Goal: Task Accomplishment & Management: Use online tool/utility

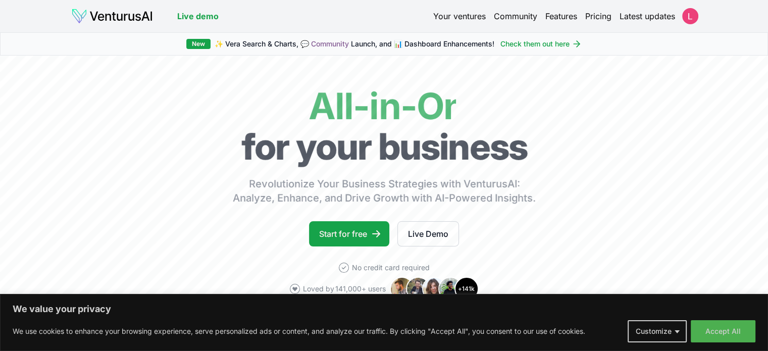
click at [735, 334] on button "Accept All" at bounding box center [723, 331] width 65 height 22
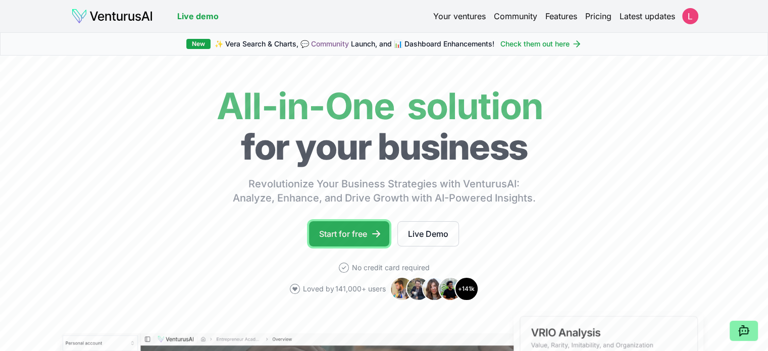
click at [345, 237] on link "Start for free" at bounding box center [349, 233] width 80 height 25
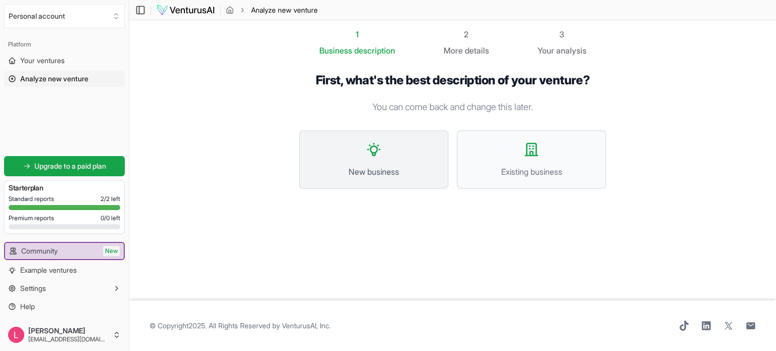
click at [430, 180] on button "New business" at bounding box center [374, 159] width 150 height 59
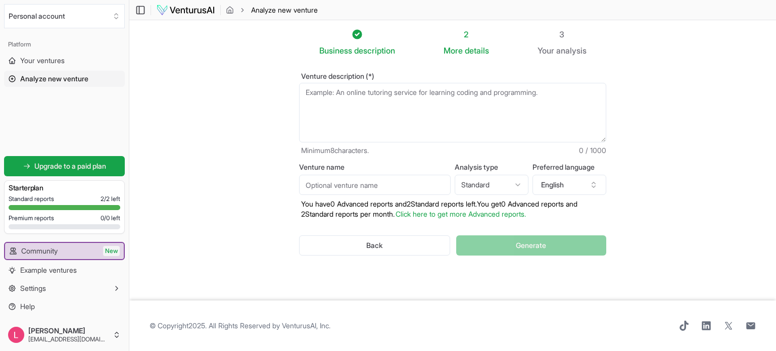
click at [546, 332] on footer "© Copyright 2025 . All Rights Reserved by [PERSON_NAME], Inc ." at bounding box center [452, 326] width 646 height 51
click at [390, 110] on textarea "Venture description (*)" at bounding box center [452, 113] width 307 height 60
paste textarea "“Aprendizagem personalizada com IA para todos.” Uma plataforma digital que ofer…"
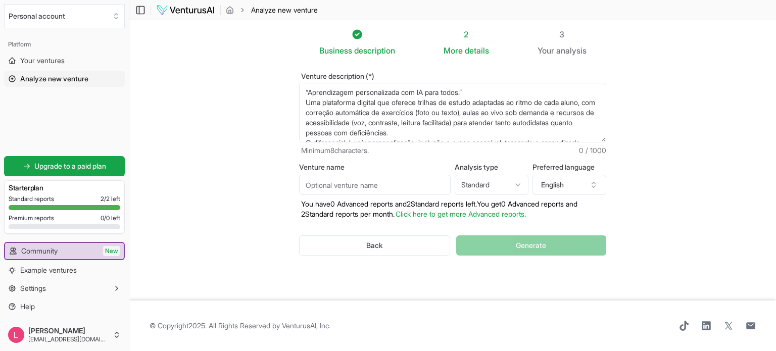
scroll to position [25, 0]
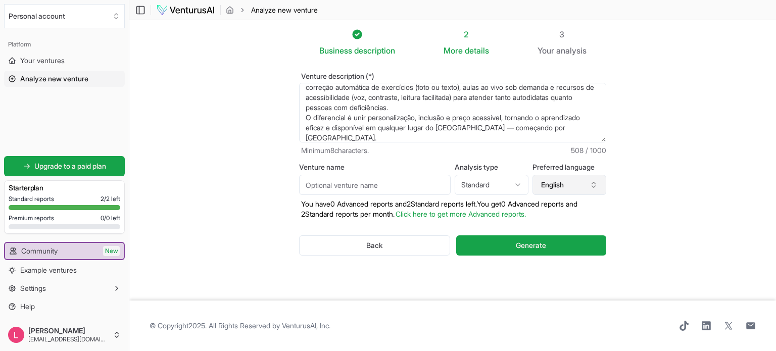
type textarea "“Aprendizagem personalizada com IA para todos.” Uma plataforma digital que ofer…"
click at [585, 181] on button "English" at bounding box center [569, 185] width 74 height 20
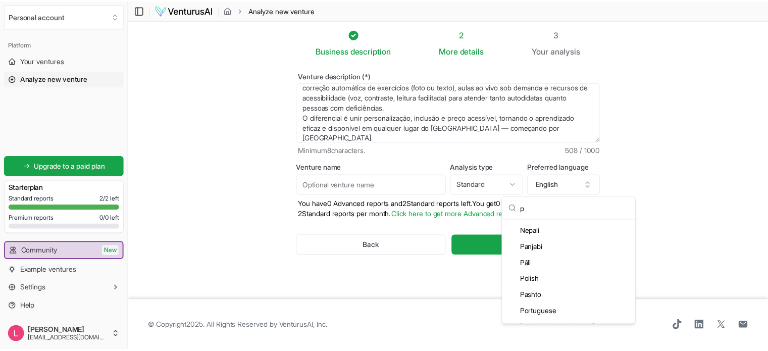
scroll to position [93, 0]
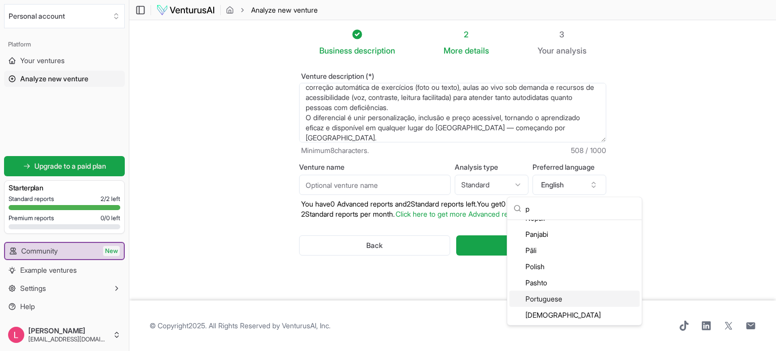
type input "p"
click at [561, 301] on div "Portuguese" at bounding box center [574, 299] width 130 height 16
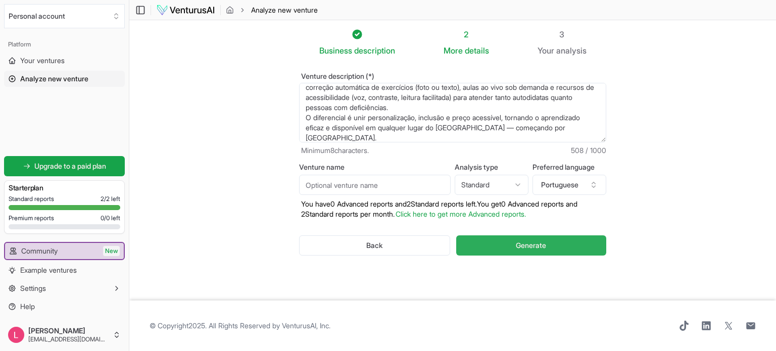
click at [591, 250] on button "Generate" at bounding box center [531, 245] width 150 height 20
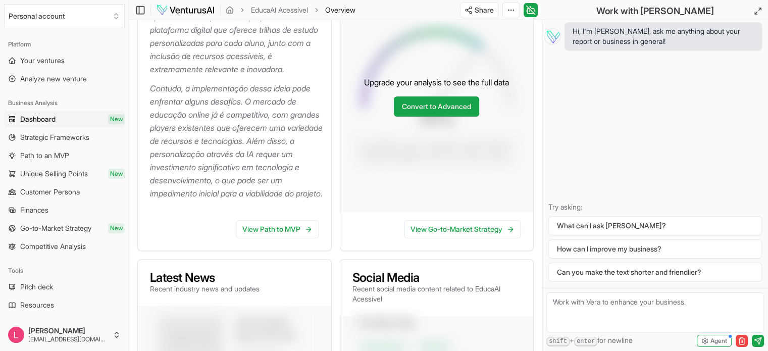
scroll to position [232, 0]
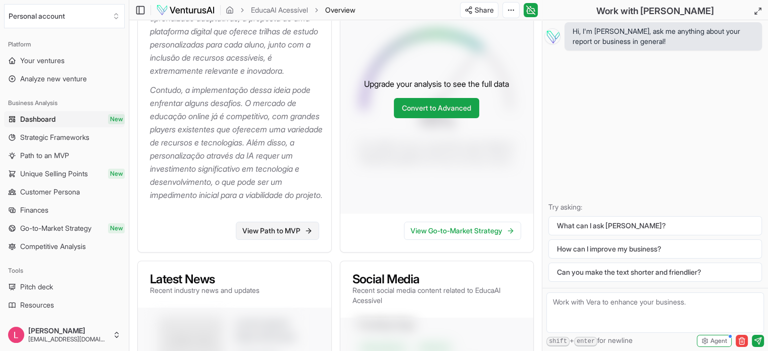
click at [297, 240] on link "View Path to MVP" at bounding box center [277, 231] width 83 height 18
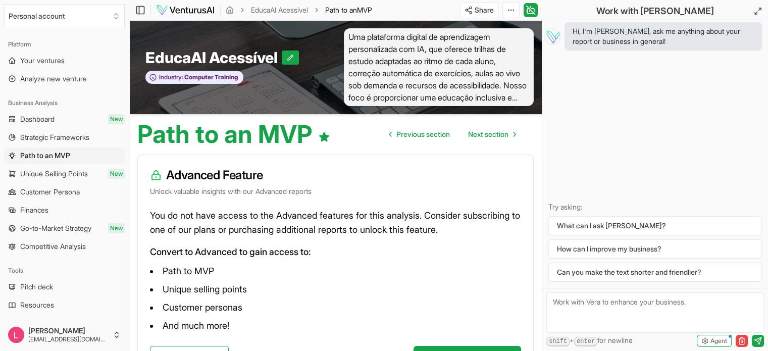
scroll to position [86, 0]
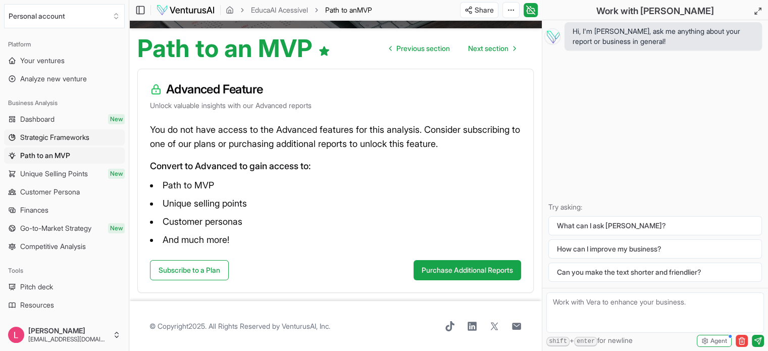
click at [64, 135] on span "Strategic Frameworks" at bounding box center [54, 137] width 69 height 10
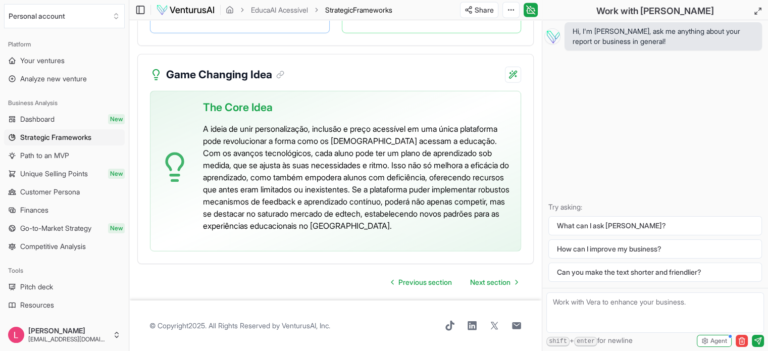
scroll to position [2682, 0]
click at [65, 158] on span "Path to an MVP" at bounding box center [44, 156] width 49 height 10
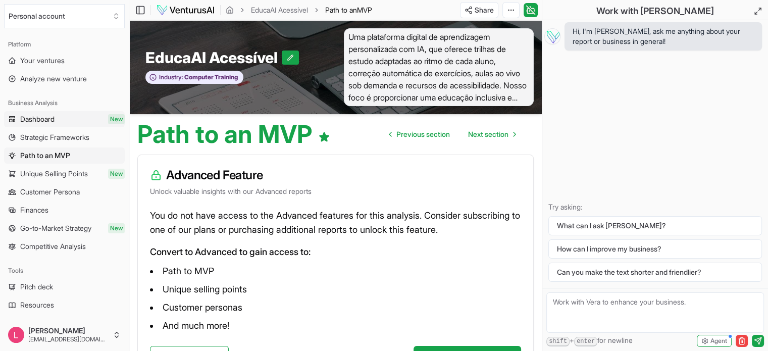
click at [59, 117] on link "Dashboard New" at bounding box center [64, 119] width 121 height 16
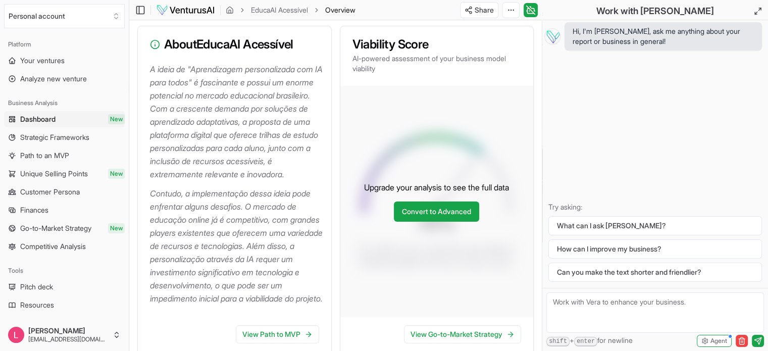
scroll to position [119, 0]
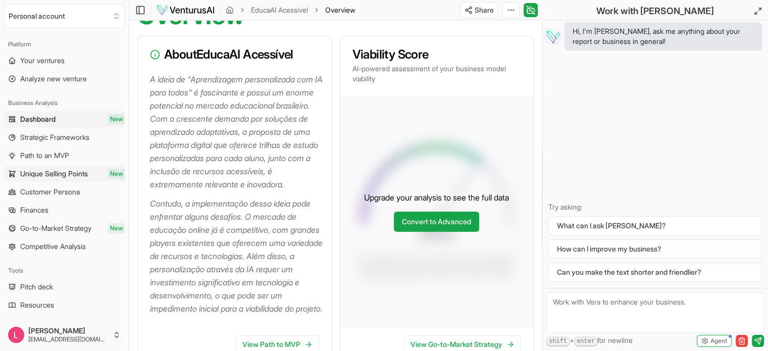
click at [62, 169] on span "Unique Selling Points" at bounding box center [54, 174] width 68 height 10
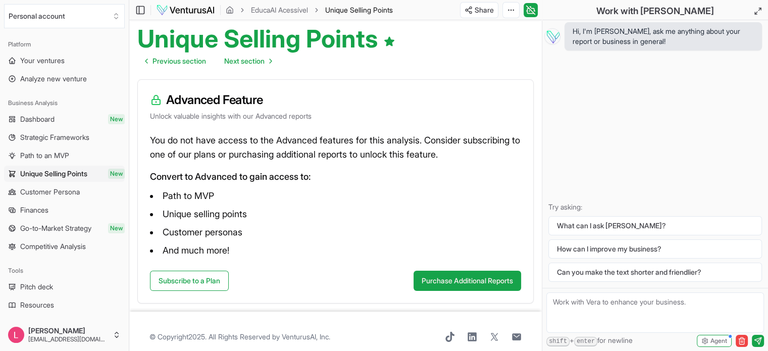
scroll to position [106, 0]
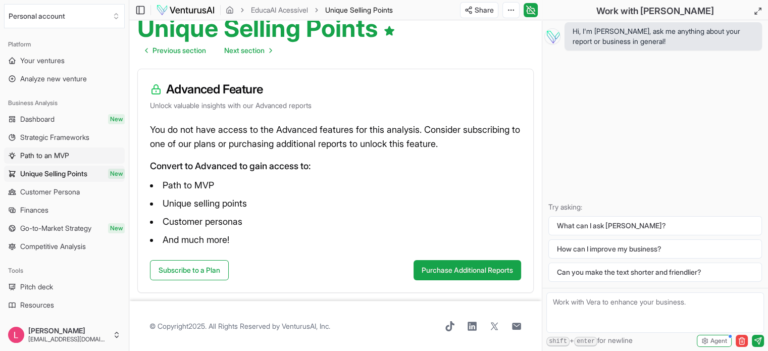
click at [55, 153] on span "Path to an MVP" at bounding box center [44, 156] width 49 height 10
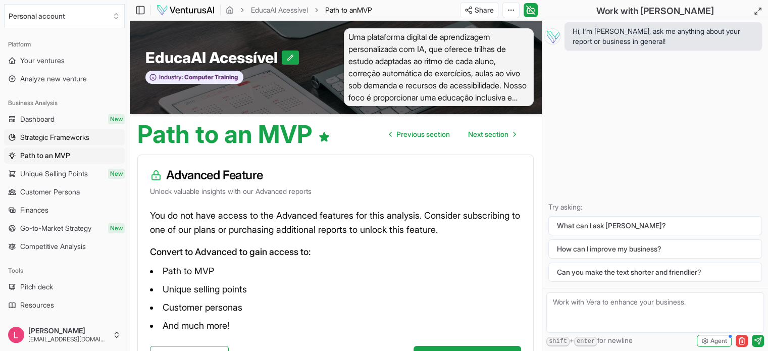
click at [74, 140] on span "Strategic Frameworks" at bounding box center [54, 137] width 69 height 10
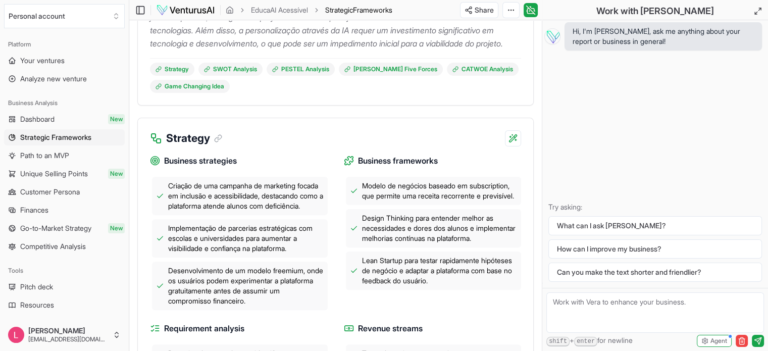
scroll to position [268, 0]
